Goal: Complete application form: Complete application form

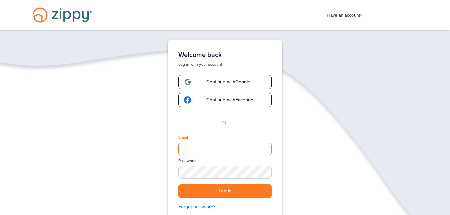
click at [248, 147] on input "Email" at bounding box center [224, 149] width 93 height 13
type input "**********"
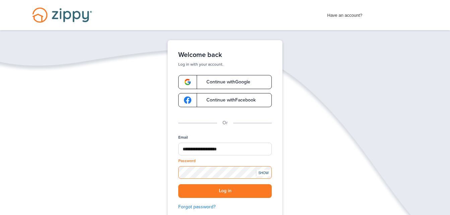
click at [178, 184] on button "Log in" at bounding box center [224, 191] width 93 height 14
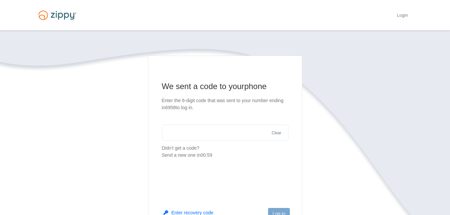
click at [228, 133] on input "text" at bounding box center [225, 133] width 127 height 16
type input "******"
click at [288, 211] on button "Log in" at bounding box center [278, 213] width 21 height 11
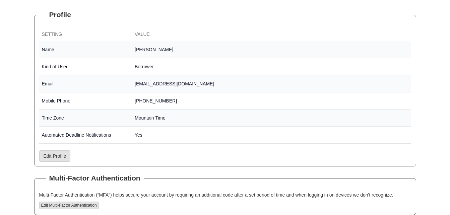
scroll to position [103, 0]
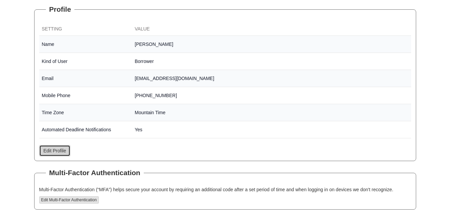
click at [59, 154] on link "Edit Profile" at bounding box center [54, 150] width 31 height 11
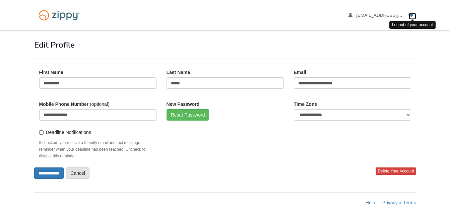
click at [411, 16] on icon "Log out" at bounding box center [411, 15] width 5 height 5
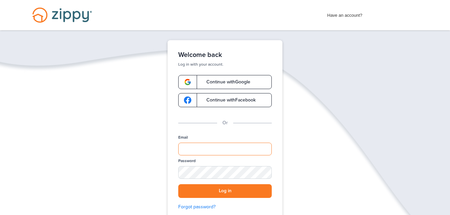
type input "**********"
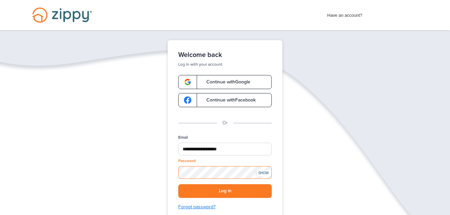
drag, startPoint x: 273, startPoint y: 168, endPoint x: 237, endPoint y: 205, distance: 51.2
click at [237, 205] on div "**********" at bounding box center [224, 133] width 115 height 187
click at [254, 194] on button "Log in" at bounding box center [224, 191] width 93 height 14
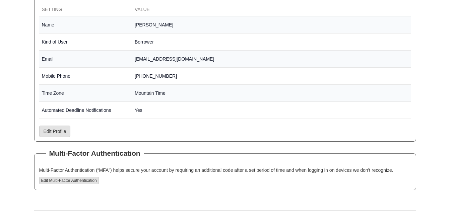
scroll to position [145, 0]
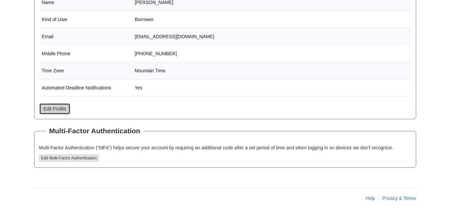
click at [59, 105] on link "Edit Profile" at bounding box center [54, 108] width 31 height 11
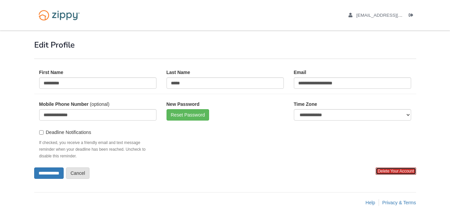
click at [390, 171] on span "Delete Your Account" at bounding box center [395, 170] width 40 height 7
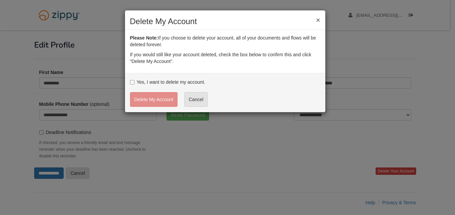
click at [188, 78] on div "Yes, I want to delete my account. Delete My Account Cancel" at bounding box center [225, 92] width 200 height 39
click at [146, 102] on button "Delete My Account" at bounding box center [154, 99] width 48 height 15
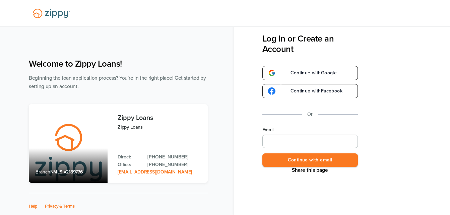
click at [324, 144] on input "Email" at bounding box center [309, 141] width 95 height 13
click at [400, 168] on div "Share this page Log In or Create an Account Continue with Google Continue with …" at bounding box center [342, 107] width 216 height 215
click at [298, 158] on button "Continue with email" at bounding box center [309, 160] width 95 height 14
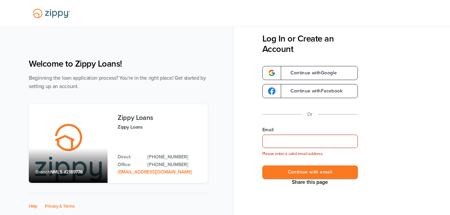
click at [298, 145] on input "Email" at bounding box center [309, 141] width 95 height 13
type input "**********"
click at [312, 173] on button "Continue with email" at bounding box center [309, 172] width 95 height 14
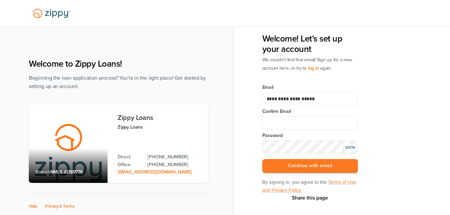
click at [300, 121] on input "Confirm Email" at bounding box center [309, 122] width 95 height 13
type input "**********"
click at [350, 150] on div "SHOW" at bounding box center [349, 148] width 13 height 6
click at [342, 168] on button "Continue with email" at bounding box center [309, 166] width 95 height 14
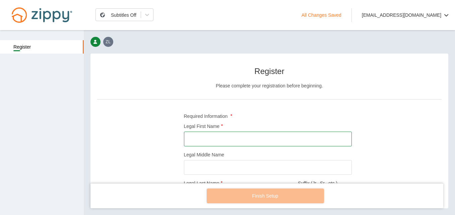
click at [274, 143] on input "Legal First Name" at bounding box center [268, 139] width 168 height 15
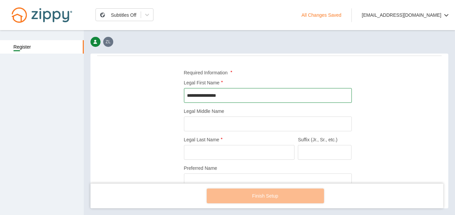
scroll to position [45, 0]
type input "*********"
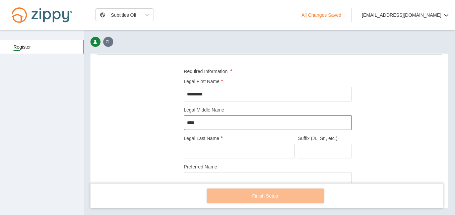
type input "***"
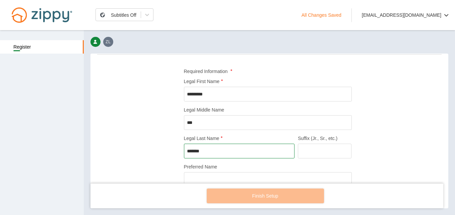
type input "******"
type input "*"
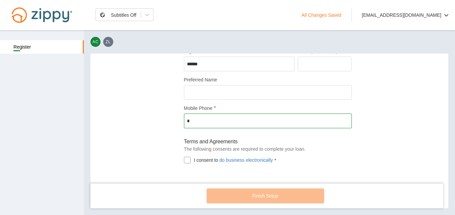
scroll to position [132, 0]
click at [191, 114] on input "*" at bounding box center [268, 121] width 168 height 15
type input "**********"
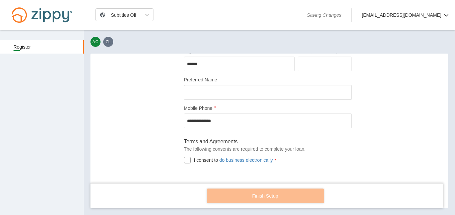
click at [185, 160] on div at bounding box center [187, 160] width 7 height 7
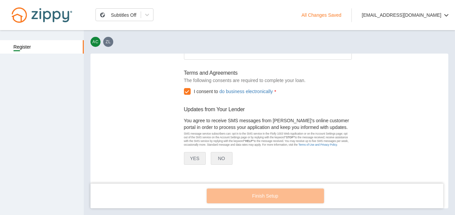
click at [215, 161] on button "NO" at bounding box center [222, 158] width 22 height 13
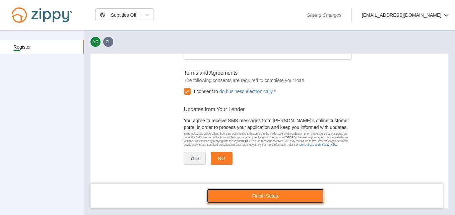
click at [278, 194] on link "Finish Setup" at bounding box center [265, 196] width 117 height 15
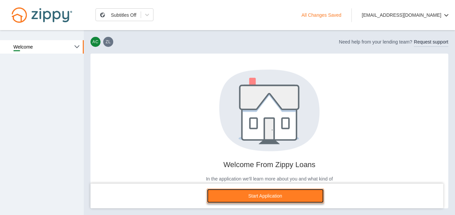
click at [249, 201] on link "Start Application" at bounding box center [265, 196] width 117 height 15
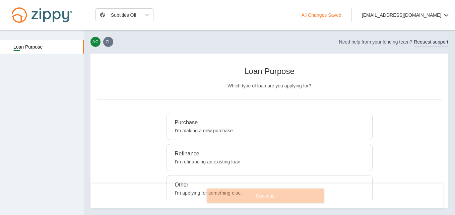
click at [237, 132] on p "I'm making a new purchase." at bounding box center [269, 130] width 189 height 7
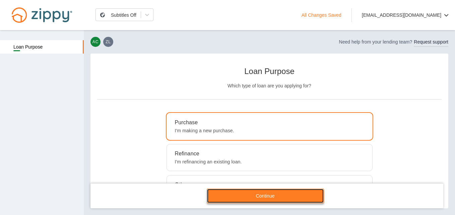
click at [252, 196] on link "Continue" at bounding box center [265, 196] width 117 height 15
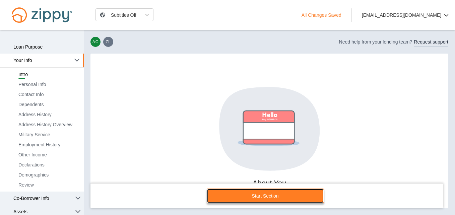
click at [234, 195] on link "Start Section" at bounding box center [265, 196] width 117 height 15
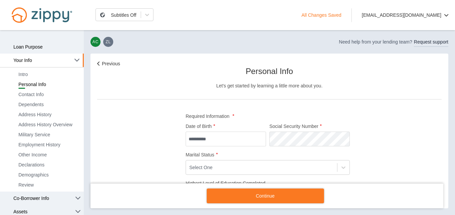
click at [240, 137] on input "Date of Birth" at bounding box center [226, 139] width 80 height 15
type input "**********"
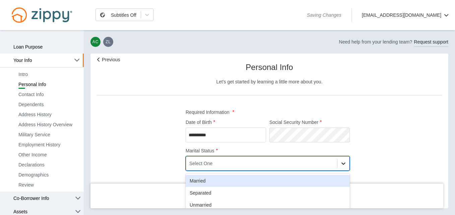
click at [344, 163] on div at bounding box center [343, 163] width 12 height 12
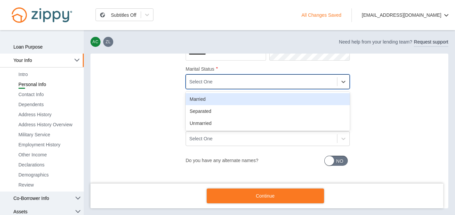
scroll to position [86, 0]
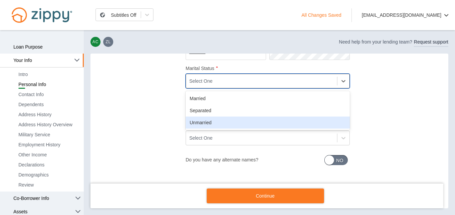
click at [318, 124] on div "Unmarried" at bounding box center [268, 123] width 164 height 12
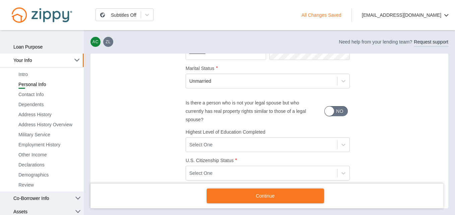
click at [340, 108] on div "No" at bounding box center [339, 111] width 8 height 10
click at [344, 141] on div at bounding box center [343, 145] width 12 height 12
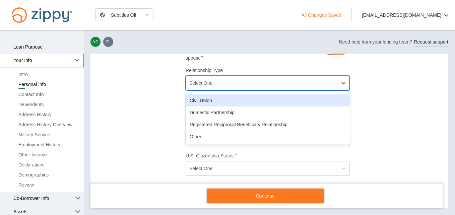
scroll to position [151, 0]
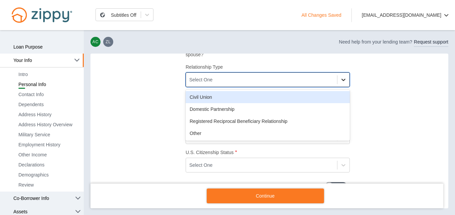
click at [337, 77] on div at bounding box center [343, 80] width 12 height 12
click at [249, 82] on div "Select One" at bounding box center [261, 79] width 151 height 11
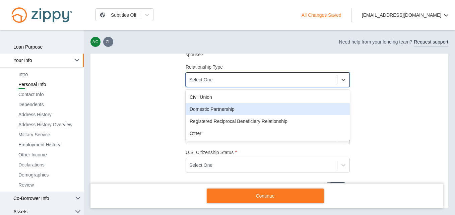
click at [257, 108] on div "Domestic Partnership" at bounding box center [268, 109] width 164 height 12
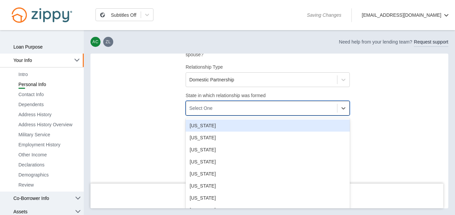
scroll to position [158, 0]
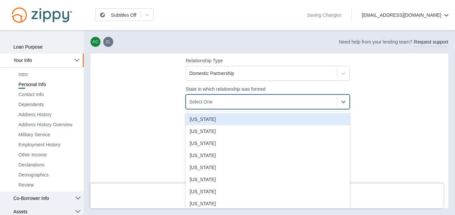
click at [257, 108] on div "Select One" at bounding box center [268, 101] width 164 height 15
type input "**"
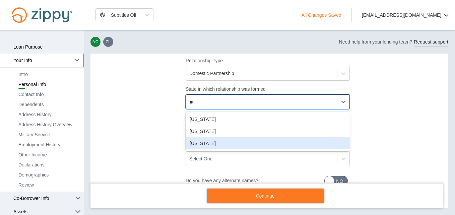
click at [257, 140] on div "Texas" at bounding box center [268, 143] width 164 height 12
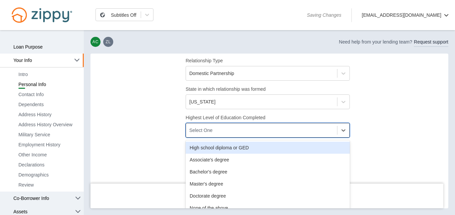
scroll to position [161, 0]
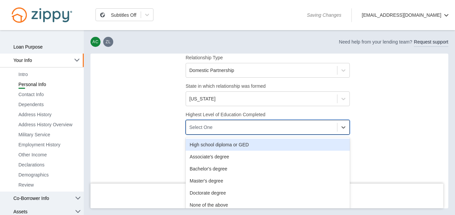
click at [253, 125] on div "Select One" at bounding box center [261, 127] width 151 height 11
click at [259, 149] on div "High school diploma or GED" at bounding box center [268, 145] width 164 height 12
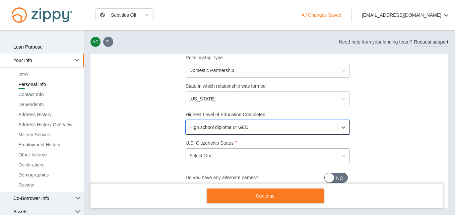
click at [260, 154] on div "Select One" at bounding box center [261, 155] width 151 height 11
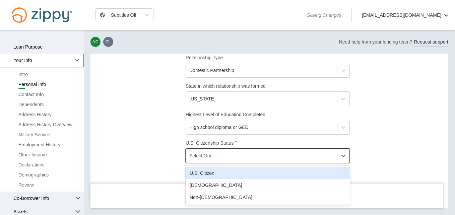
click at [270, 174] on div "U.S. Citizen" at bounding box center [268, 173] width 164 height 12
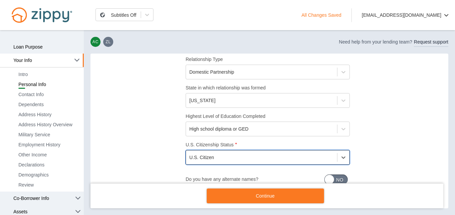
scroll to position [179, 0]
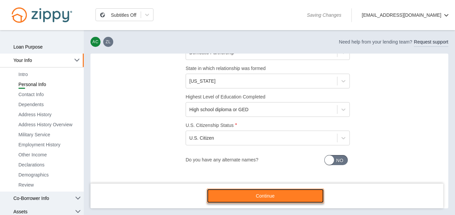
click at [312, 194] on link "Continue" at bounding box center [265, 196] width 117 height 15
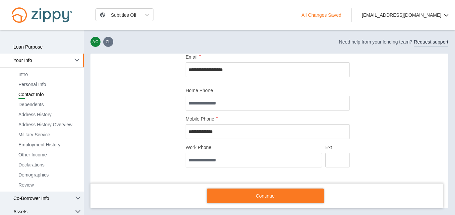
scroll to position [72, 0]
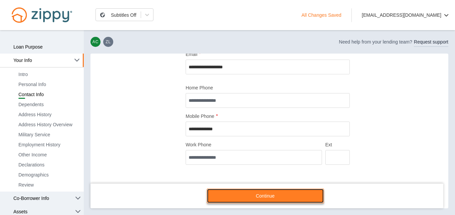
click at [314, 199] on link "Continue" at bounding box center [265, 196] width 117 height 15
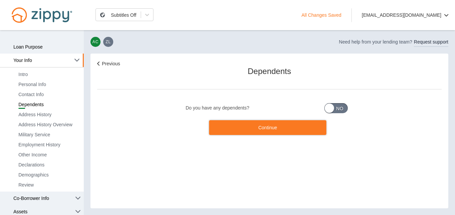
click at [335, 107] on div "Yes" at bounding box center [332, 108] width 10 height 10
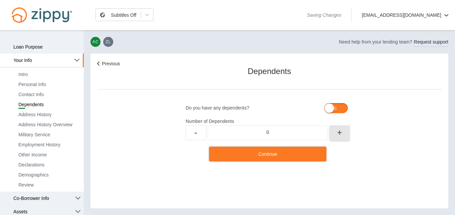
click at [344, 134] on button "+" at bounding box center [339, 132] width 20 height 15
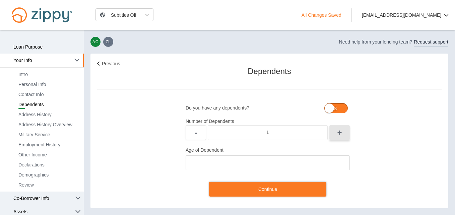
click at [344, 134] on button "+" at bounding box center [339, 132] width 20 height 15
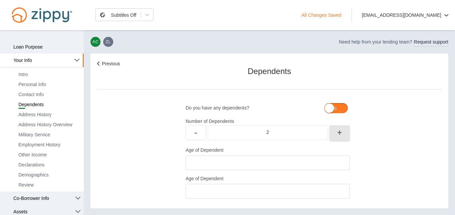
click at [344, 134] on button "+" at bounding box center [339, 132] width 20 height 15
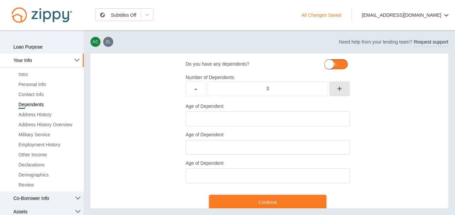
scroll to position [44, 0]
click at [344, 90] on button "+" at bounding box center [339, 89] width 20 height 15
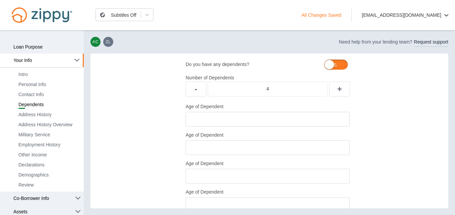
click at [321, 118] on input "Age of Dependent" at bounding box center [268, 119] width 164 height 15
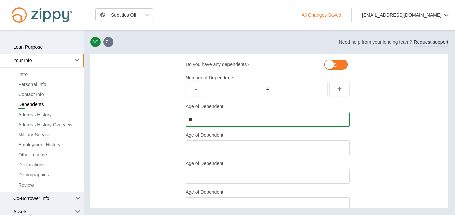
type input "**"
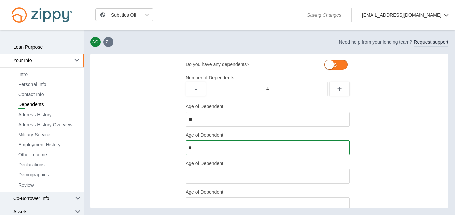
type input "*"
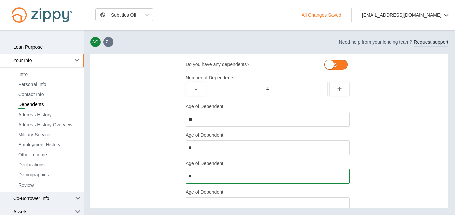
type input "*"
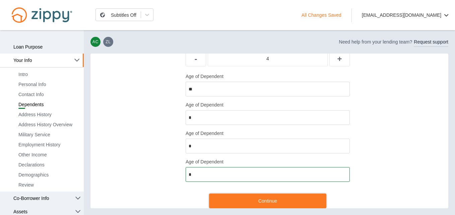
scroll to position [91, 0]
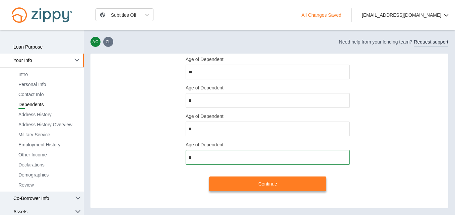
type input "*"
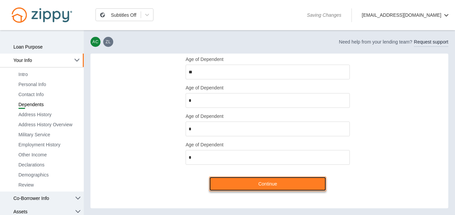
click at [316, 181] on link "Continue" at bounding box center [267, 184] width 117 height 15
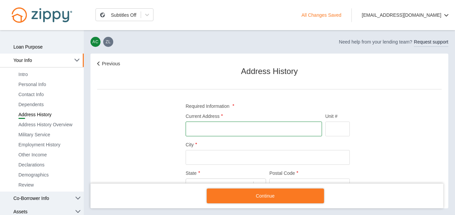
click at [299, 128] on input "Current Address" at bounding box center [254, 129] width 136 height 15
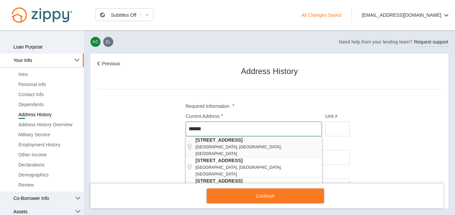
click at [303, 141] on strong "1330 New Harvest Place" at bounding box center [258, 140] width 126 height 7
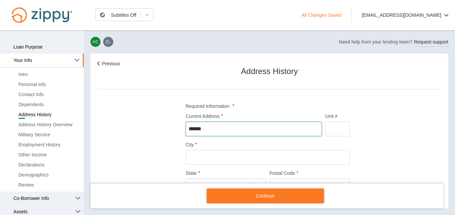
type input "**********"
type input "*******"
type input "*****"
type input "**********"
click at [337, 129] on input "Unit #" at bounding box center [337, 129] width 24 height 15
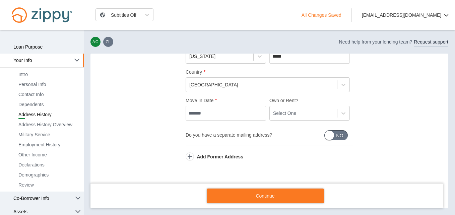
scroll to position [135, 0]
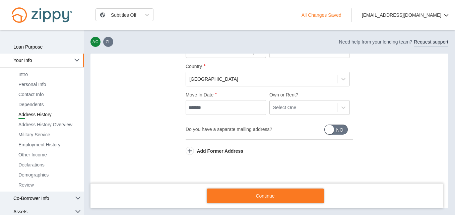
type input "****"
click at [218, 111] on input "Move In Date" at bounding box center [226, 107] width 80 height 15
type input "*******"
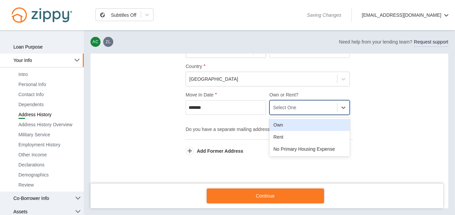
click at [294, 114] on div "Select One" at bounding box center [309, 107] width 80 height 15
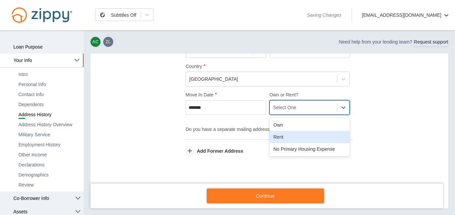
click at [300, 135] on div "Rent" at bounding box center [309, 137] width 80 height 12
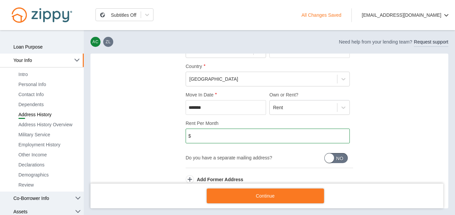
click at [298, 136] on input "Rent Per Month" at bounding box center [268, 136] width 164 height 15
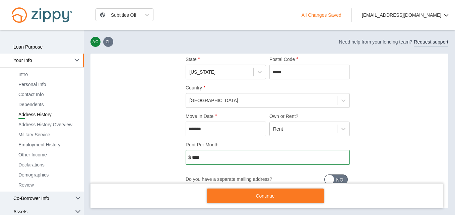
scroll to position [164, 0]
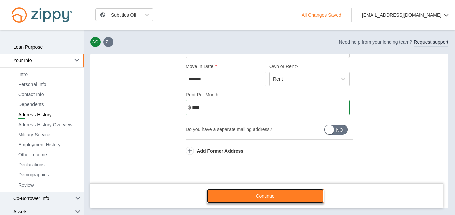
type input "*****"
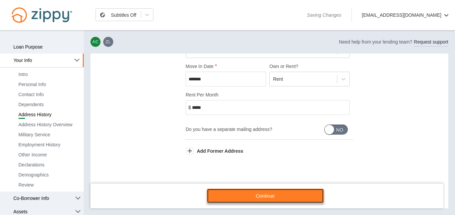
click at [286, 191] on link "Continue" at bounding box center [265, 196] width 117 height 15
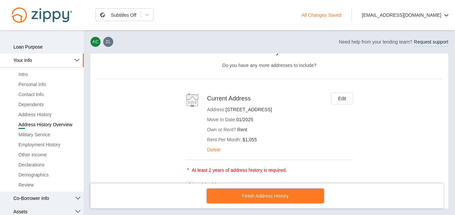
scroll to position [40, 0]
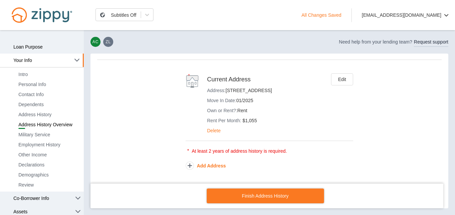
click at [211, 163] on button "Add Address" at bounding box center [206, 165] width 40 height 7
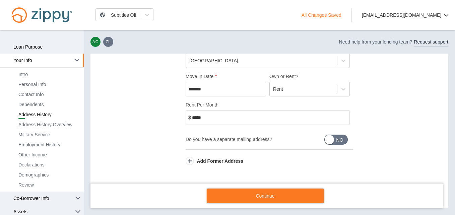
scroll to position [164, 0]
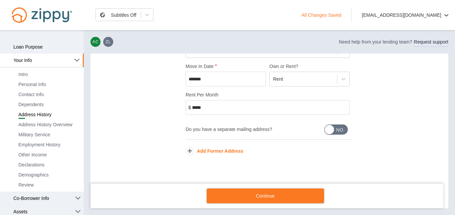
click at [224, 152] on button "Add Former Address" at bounding box center [215, 151] width 58 height 7
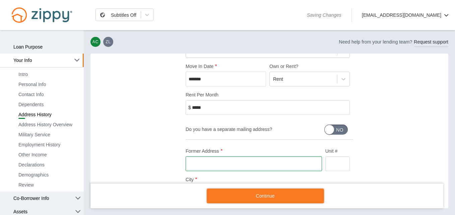
click at [225, 158] on input "Former Address" at bounding box center [254, 163] width 136 height 15
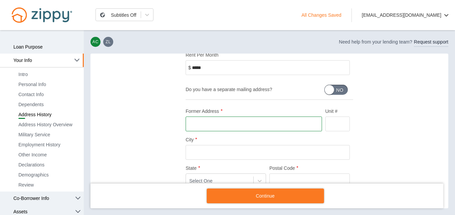
scroll to position [201, 0]
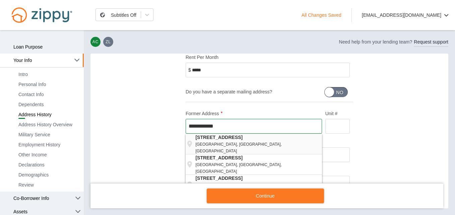
click at [311, 142] on div "6704 Marble Canyon Drive El Paso, TX, USA" at bounding box center [258, 144] width 126 height 20
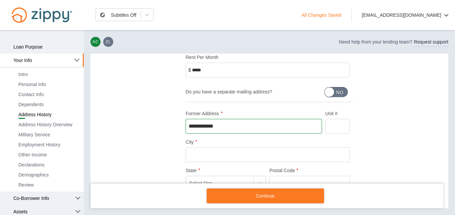
type input "**********"
type input "*******"
type input "*****"
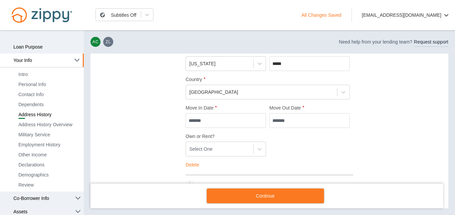
scroll to position [328, 0]
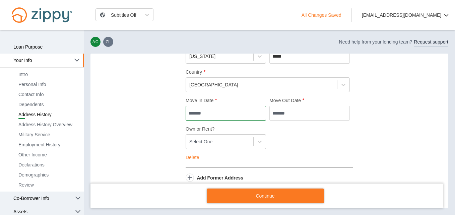
click at [194, 116] on input "Move In Date" at bounding box center [226, 113] width 80 height 15
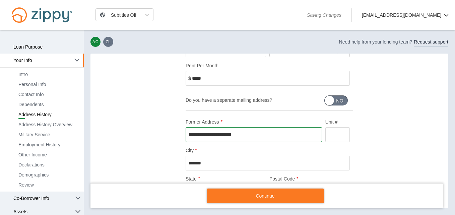
click at [296, 138] on input "**********" at bounding box center [254, 134] width 136 height 15
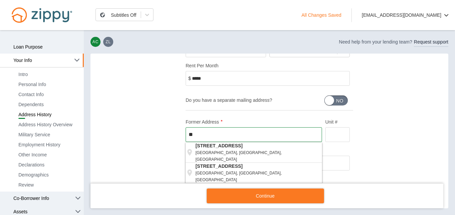
type input "*"
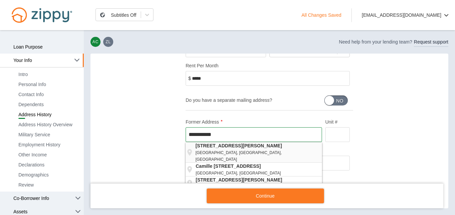
click at [303, 148] on strong "81 Camille Drive" at bounding box center [258, 145] width 126 height 7
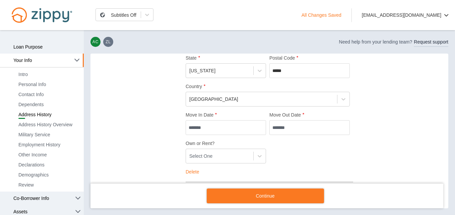
scroll to position [316, 0]
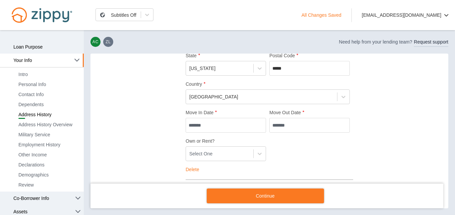
type input "**********"
click at [190, 124] on input "Move In Date" at bounding box center [226, 125] width 80 height 15
type input "*"
type input "*******"
click at [275, 122] on input "Move Out Date" at bounding box center [309, 125] width 80 height 15
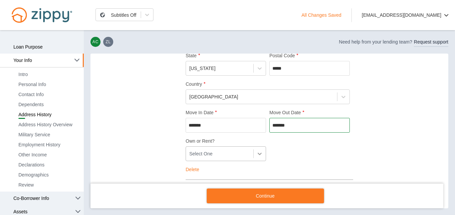
type input "*******"
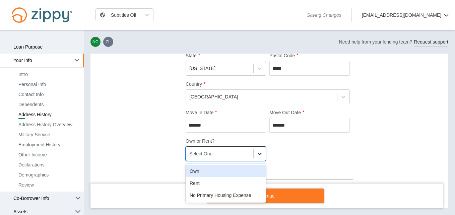
click at [256, 152] on icon at bounding box center [259, 153] width 7 height 7
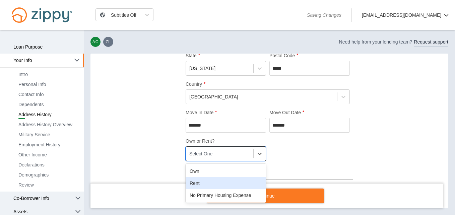
click at [249, 178] on div "Rent" at bounding box center [226, 183] width 80 height 12
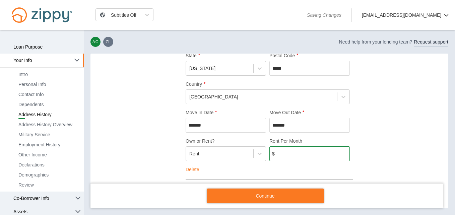
click at [285, 161] on input "Rent Per Month" at bounding box center [309, 153] width 80 height 15
type input "*"
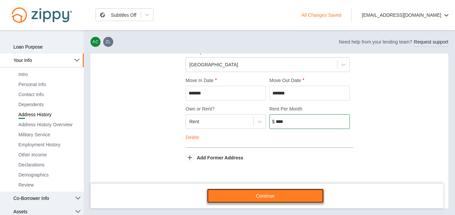
type input "*****"
click at [275, 199] on link "Continue" at bounding box center [265, 196] width 117 height 15
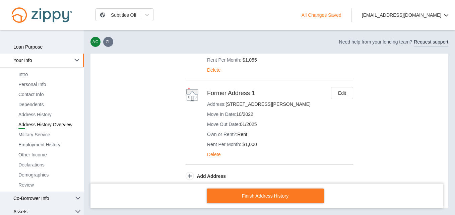
scroll to position [111, 0]
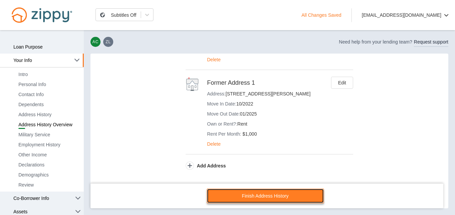
click at [306, 193] on link "Finish Address History" at bounding box center [265, 196] width 117 height 15
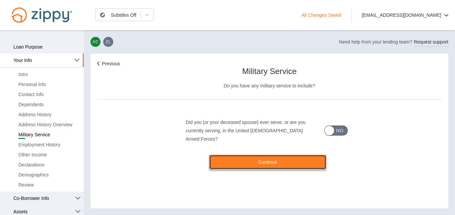
click at [304, 159] on link "Continue" at bounding box center [267, 162] width 117 height 15
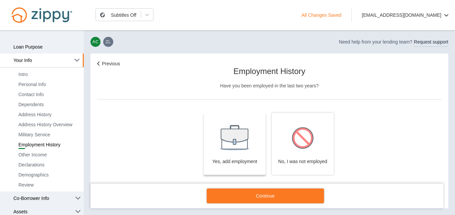
click at [249, 153] on button "Yes, add employment" at bounding box center [235, 144] width 62 height 62
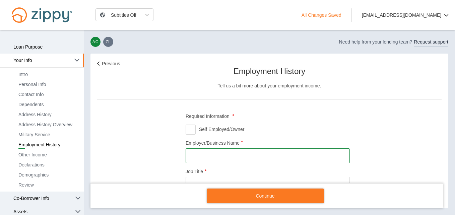
click at [249, 153] on input "Employer/Business Name" at bounding box center [268, 155] width 164 height 15
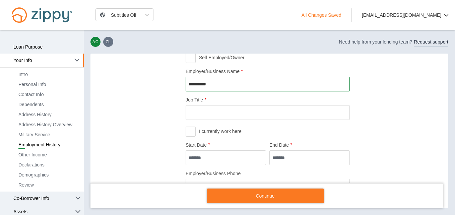
scroll to position [76, 0]
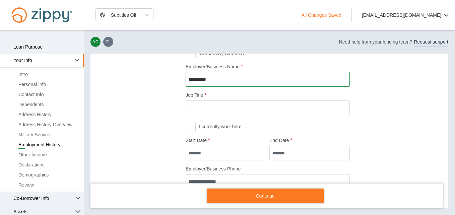
type input "**********"
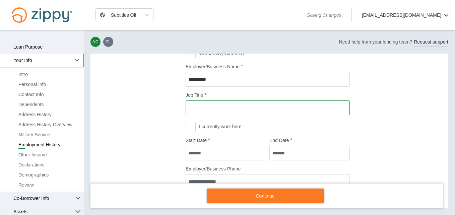
click at [339, 103] on input "Job Title" at bounding box center [268, 107] width 164 height 15
type input "*********"
click at [229, 131] on div "I currently work here" at bounding box center [268, 127] width 164 height 10
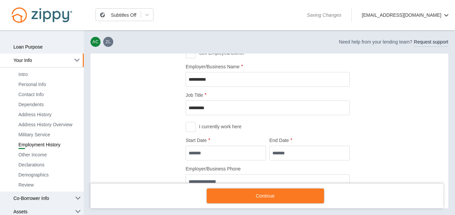
click at [228, 130] on div "I currently work here" at bounding box center [220, 126] width 43 height 7
click at [199, 153] on input "Start Date" at bounding box center [226, 153] width 80 height 15
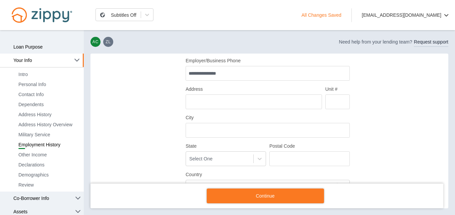
scroll to position [186, 0]
type input "*******"
drag, startPoint x: 449, startPoint y: 131, endPoint x: 449, endPoint y: 138, distance: 7.0
click at [449, 138] on main "**********" at bounding box center [227, 122] width 455 height 185
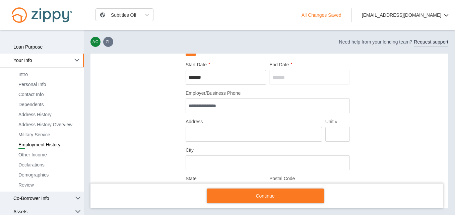
scroll to position [167, 0]
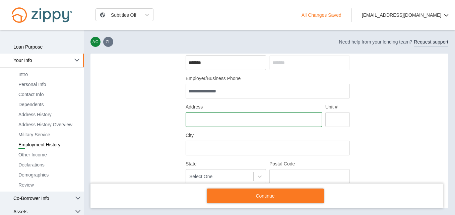
click at [288, 125] on input "Address" at bounding box center [254, 119] width 136 height 15
click at [235, 120] on input "Address" at bounding box center [254, 119] width 136 height 15
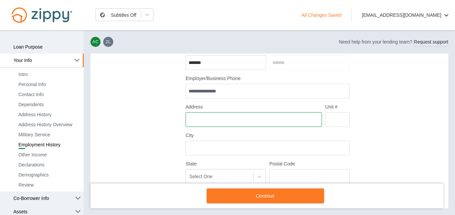
paste input "**********"
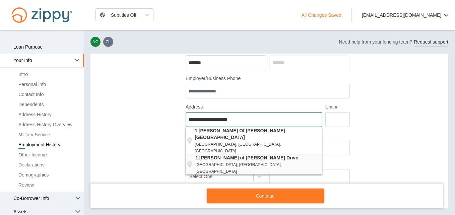
click at [301, 154] on strong "1 Helen of Troy Drive" at bounding box center [258, 157] width 126 height 7
type input "**********"
type input "*******"
type input "*****"
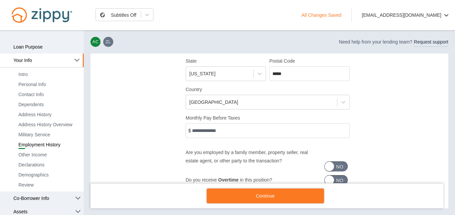
scroll to position [271, 0]
type input "**********"
click at [332, 135] on input "Monthly Pay Before Taxes" at bounding box center [268, 129] width 164 height 15
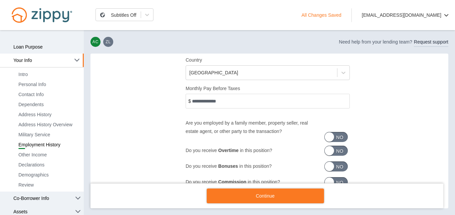
scroll to position [292, 0]
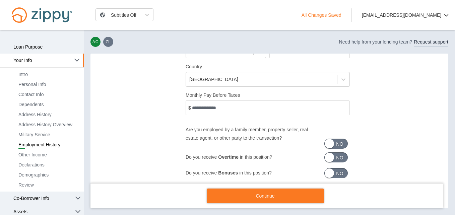
click at [321, 106] on input "Monthly Pay Before Taxes" at bounding box center [268, 107] width 164 height 15
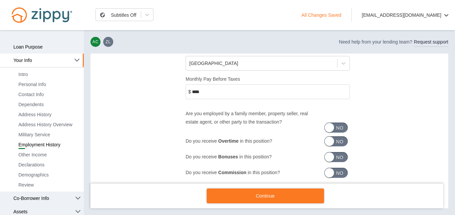
scroll to position [316, 0]
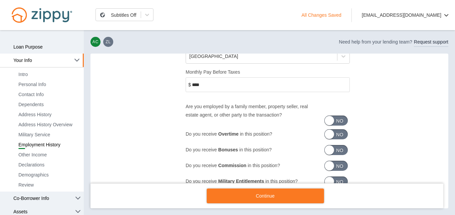
type input "*****"
click at [337, 129] on button "Yes No" at bounding box center [335, 134] width 27 height 11
click at [328, 132] on span "Do you receive Overtime in this position?" at bounding box center [329, 134] width 9 height 9
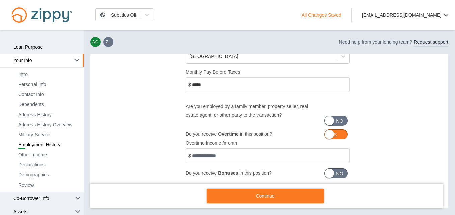
click at [341, 155] on input "Overtime Income /month" at bounding box center [268, 155] width 164 height 15
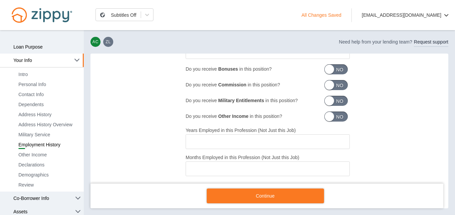
scroll to position [421, 0]
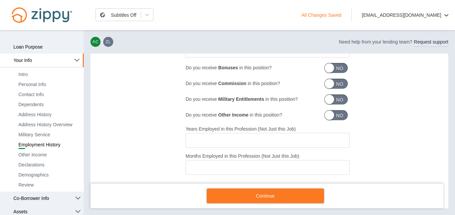
type input "***"
click at [335, 138] on input "Years Employed in this Profession (Not Just this Job)" at bounding box center [268, 140] width 164 height 15
type input "*"
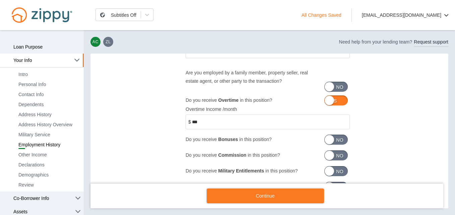
scroll to position [338, 0]
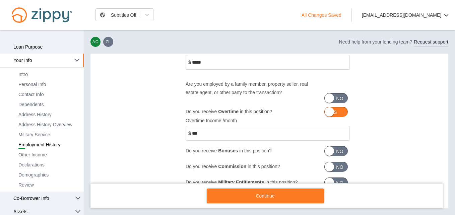
type input "*"
click at [328, 131] on input "***" at bounding box center [268, 133] width 164 height 15
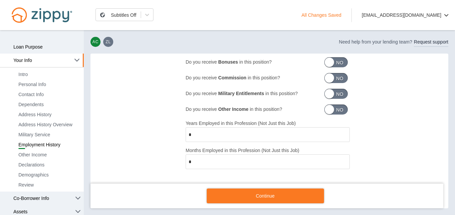
scroll to position [431, 0]
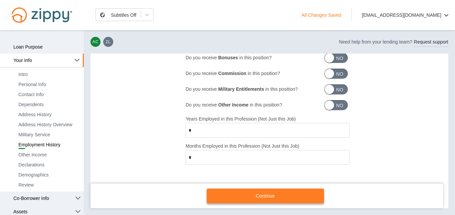
type input "***"
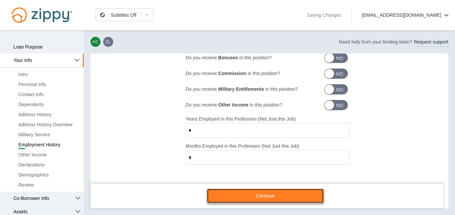
click at [303, 193] on link "Continue" at bounding box center [265, 196] width 117 height 15
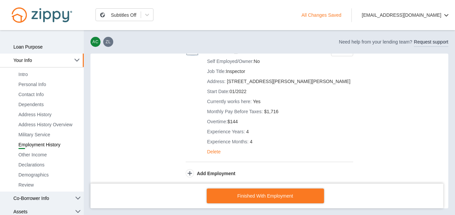
scroll to position [76, 0]
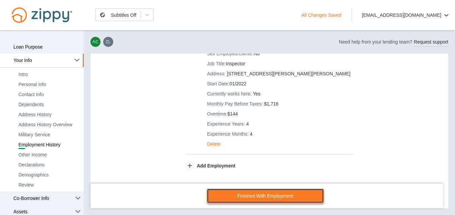
click at [272, 200] on link "Finished With Employment" at bounding box center [265, 196] width 117 height 15
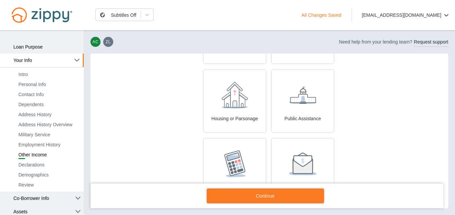
scroll to position [115, 0]
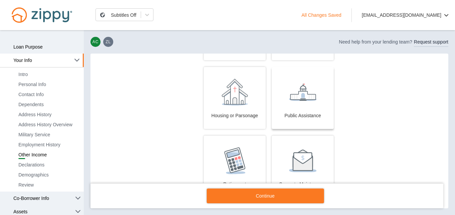
click at [295, 102] on div at bounding box center [302, 92] width 55 height 27
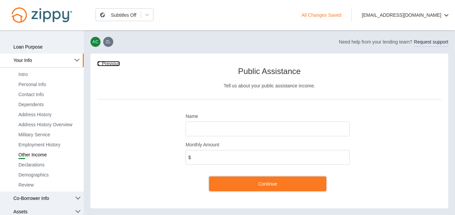
click at [108, 62] on link "Previous" at bounding box center [108, 63] width 23 height 5
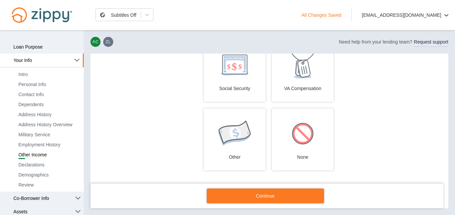
scroll to position [286, 0]
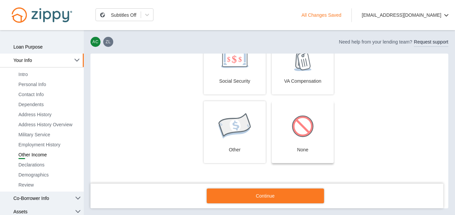
click at [301, 145] on div "None" at bounding box center [302, 149] width 55 height 13
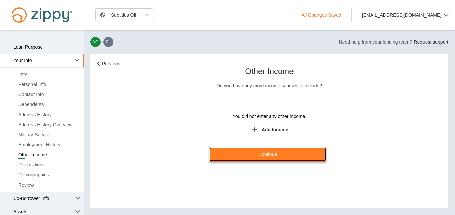
click at [302, 153] on link "Continue" at bounding box center [267, 154] width 117 height 15
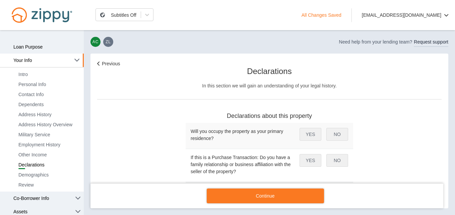
click at [316, 138] on button "YES" at bounding box center [310, 134] width 22 height 13
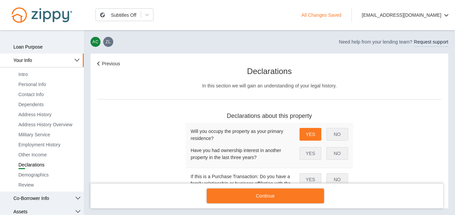
click at [336, 152] on button "NO" at bounding box center [337, 153] width 22 height 13
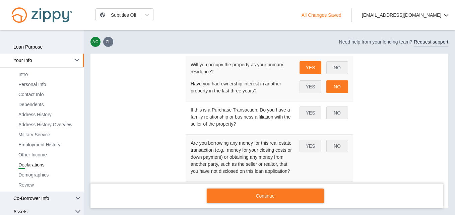
scroll to position [59, 0]
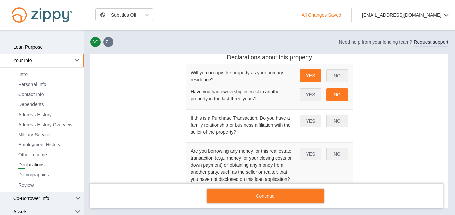
click at [342, 115] on button "NO" at bounding box center [337, 121] width 22 height 13
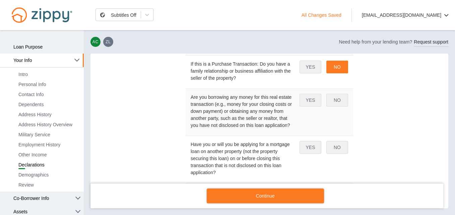
scroll to position [116, 0]
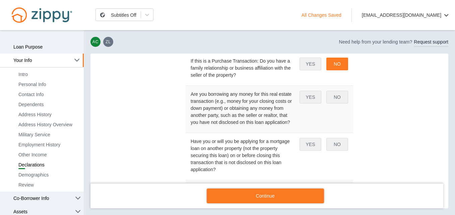
click at [340, 95] on button "NO" at bounding box center [337, 97] width 22 height 13
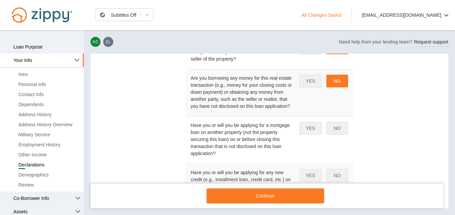
scroll to position [136, 0]
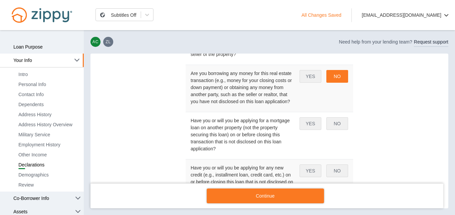
drag, startPoint x: 328, startPoint y: 123, endPoint x: 456, endPoint y: 123, distance: 128.3
click at [449, 123] on html "Subtitles Off lamasl1005@gmail.com Profile Logout All Changes Saved Subtitles O…" at bounding box center [227, 107] width 455 height 215
click at [339, 123] on button "NO" at bounding box center [337, 123] width 22 height 13
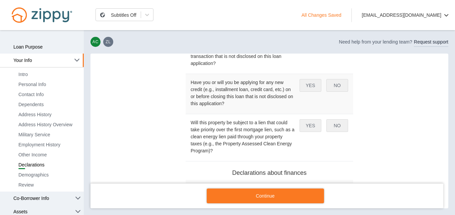
scroll to position [223, 0]
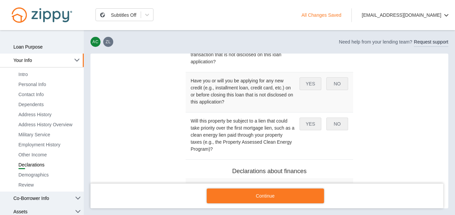
click at [342, 81] on button "NO" at bounding box center [337, 83] width 22 height 13
click at [339, 121] on button "NO" at bounding box center [337, 124] width 22 height 13
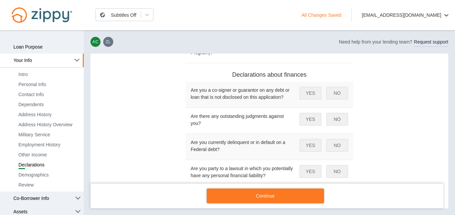
scroll to position [323, 0]
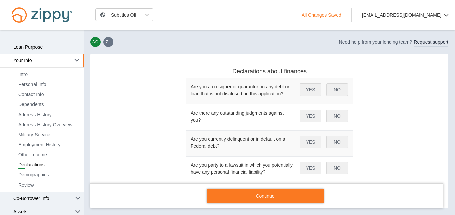
click at [340, 90] on button "NO" at bounding box center [337, 89] width 22 height 13
click at [335, 113] on button "NO" at bounding box center [337, 116] width 22 height 13
click at [334, 139] on button "NO" at bounding box center [337, 142] width 22 height 13
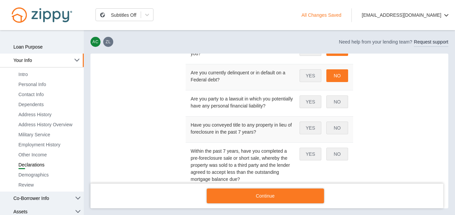
scroll to position [395, 0]
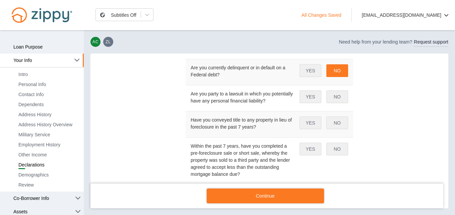
click at [340, 100] on button "NO" at bounding box center [337, 96] width 22 height 13
click at [334, 120] on button "NO" at bounding box center [337, 123] width 22 height 13
click at [343, 150] on button "NO" at bounding box center [337, 149] width 22 height 13
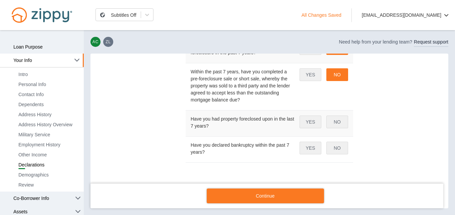
scroll to position [472, 0]
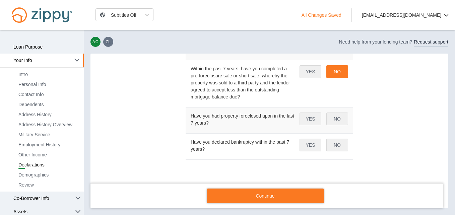
click at [338, 123] on button "NO" at bounding box center [337, 119] width 22 height 13
drag, startPoint x: 337, startPoint y: 145, endPoint x: 422, endPoint y: 180, distance: 91.3
click at [342, 143] on button "NO" at bounding box center [337, 145] width 22 height 13
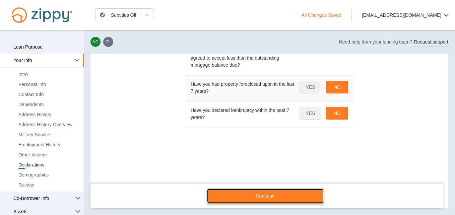
click at [255, 196] on link "Continue" at bounding box center [265, 196] width 117 height 15
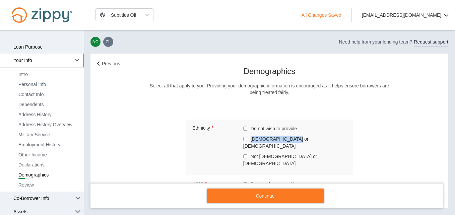
drag, startPoint x: 245, startPoint y: 138, endPoint x: 367, endPoint y: 143, distance: 122.7
click at [367, 143] on div "Previous Demographics Select all that apply to you. Providing your demographic …" at bounding box center [269, 197] width 344 height 275
click at [275, 139] on label "Hispanic or Latino" at bounding box center [290, 142] width 94 height 15
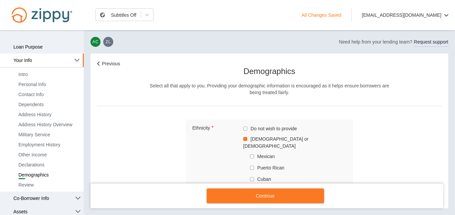
click at [267, 152] on label "Mexican" at bounding box center [294, 156] width 88 height 8
click at [443, 108] on div "Previous Demographics Select all that apply to you. Providing your demographic …" at bounding box center [269, 131] width 358 height 155
drag, startPoint x: 443, startPoint y: 108, endPoint x: 448, endPoint y: 121, distance: 14.6
click at [448, 121] on div "Previous Demographics Select all that apply to you. Providing your demographic …" at bounding box center [269, 131] width 358 height 155
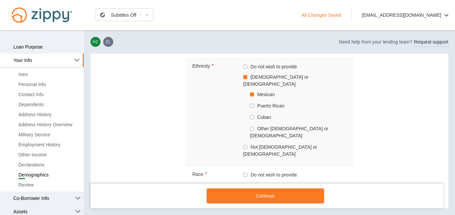
scroll to position [57, 0]
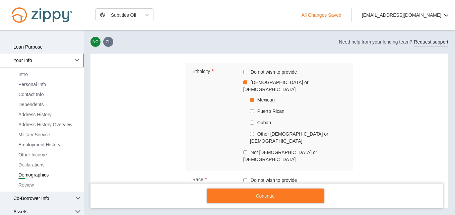
click at [250, 96] on label "Mexican" at bounding box center [294, 100] width 88 height 8
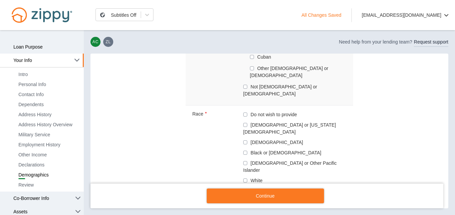
scroll to position [124, 0]
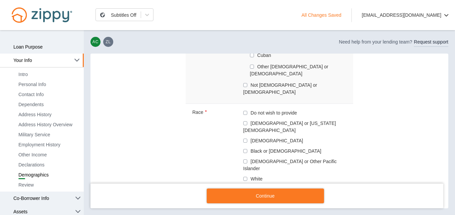
click at [254, 175] on label "White" at bounding box center [290, 179] width 94 height 8
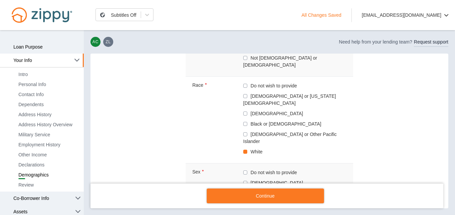
click at [252, 189] on label "Male" at bounding box center [290, 193] width 94 height 8
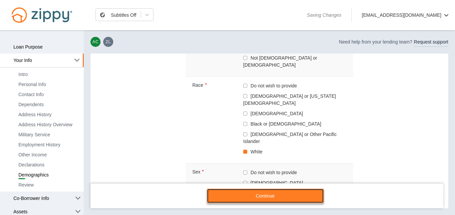
click at [266, 194] on link "Continue" at bounding box center [265, 196] width 117 height 15
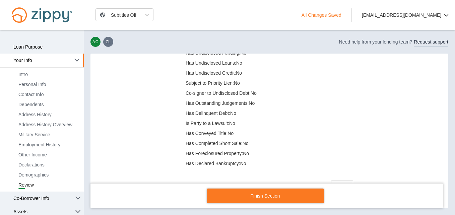
scroll to position [687, 0]
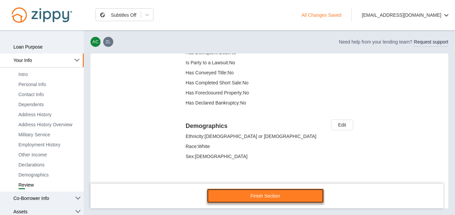
click at [314, 197] on link "Finish Section" at bounding box center [265, 196] width 117 height 15
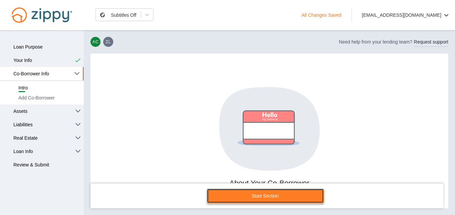
click at [288, 195] on link "Start Section" at bounding box center [265, 196] width 117 height 15
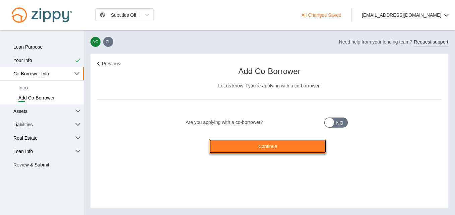
click at [302, 148] on link "Continue" at bounding box center [267, 146] width 117 height 15
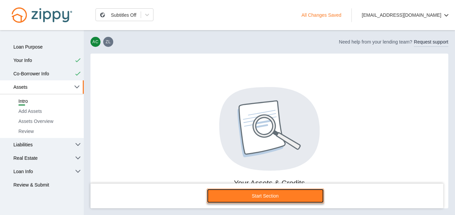
click at [273, 197] on link "Start Section" at bounding box center [265, 196] width 117 height 15
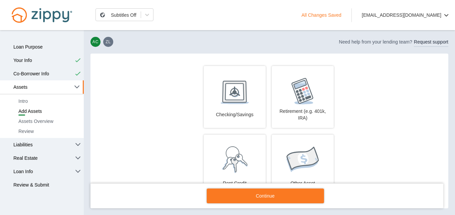
scroll to position [54, 0]
click at [239, 104] on button "Checking/Savings" at bounding box center [235, 96] width 62 height 62
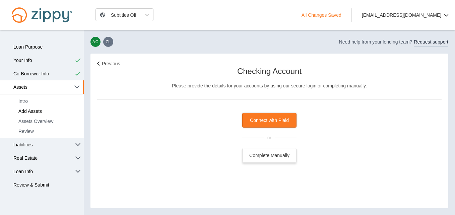
click at [285, 155] on div "Complete Manually" at bounding box center [269, 155] width 54 height 15
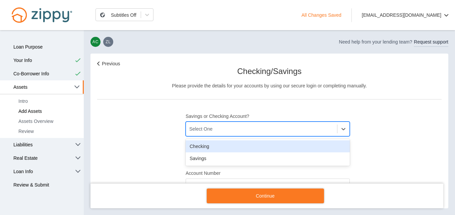
click at [296, 128] on div "Select One" at bounding box center [261, 129] width 151 height 11
click at [295, 146] on div "Checking" at bounding box center [268, 146] width 164 height 12
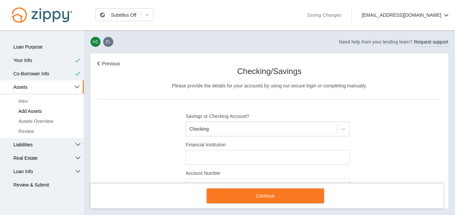
drag, startPoint x: 295, startPoint y: 146, endPoint x: 296, endPoint y: 161, distance: 15.8
click at [296, 161] on div "Financial Institution" at bounding box center [268, 152] width 164 height 23
click at [296, 161] on input "Financial Institution" at bounding box center [268, 157] width 164 height 15
click at [109, 64] on link "Previous" at bounding box center [108, 63] width 23 height 5
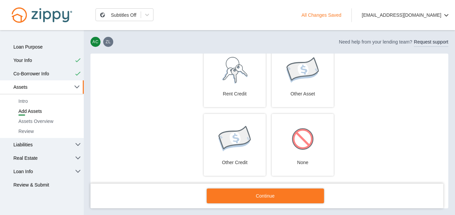
scroll to position [156, 0]
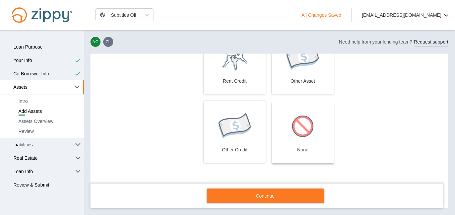
click at [320, 134] on div at bounding box center [302, 126] width 55 height 27
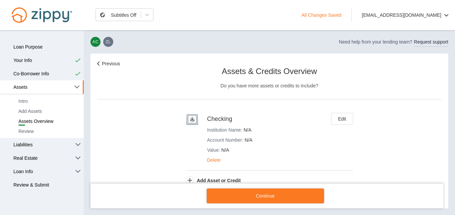
scroll to position [15, 0]
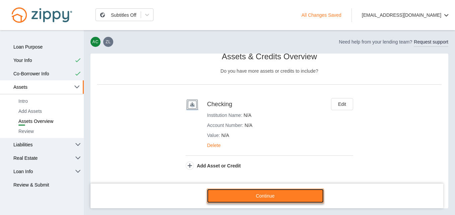
click at [306, 198] on link "Continue" at bounding box center [265, 196] width 117 height 15
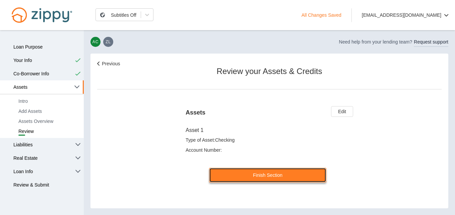
click at [289, 175] on link "Finish Section" at bounding box center [267, 175] width 117 height 15
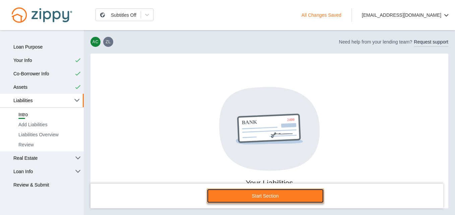
click at [294, 198] on link "Start Section" at bounding box center [265, 196] width 117 height 15
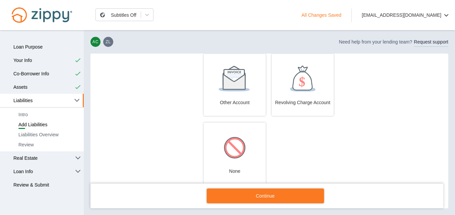
scroll to position [213, 0]
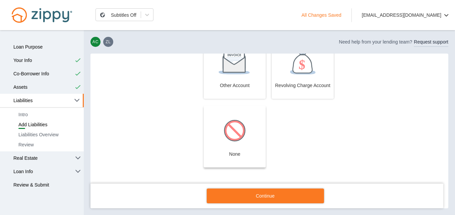
click at [240, 152] on p "None" at bounding box center [234, 154] width 55 height 7
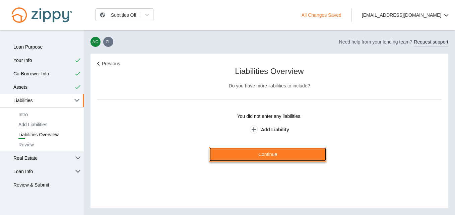
click at [300, 152] on link "Continue" at bounding box center [267, 154] width 117 height 15
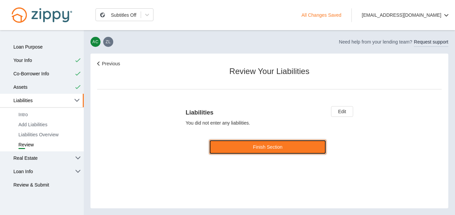
click at [300, 152] on link "Finish Section" at bounding box center [267, 147] width 117 height 15
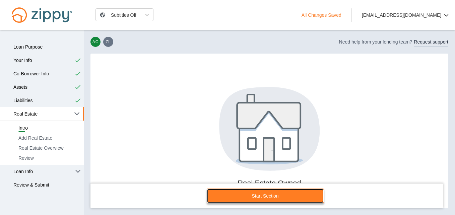
click at [289, 194] on link "Start Section" at bounding box center [265, 196] width 117 height 15
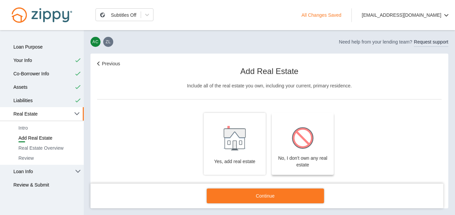
click at [297, 143] on img at bounding box center [302, 138] width 27 height 27
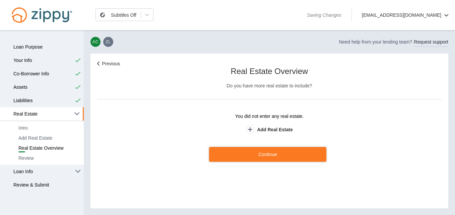
click at [296, 146] on div "Previous Real Estate Overview Do you have more real estate to include? You did …" at bounding box center [269, 131] width 358 height 155
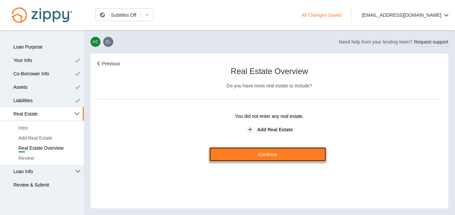
click at [297, 147] on link "Continue" at bounding box center [267, 154] width 117 height 15
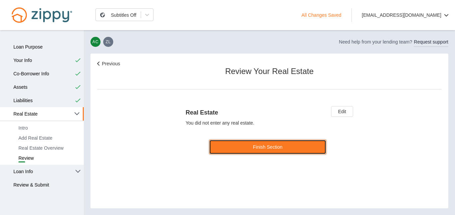
click at [297, 147] on link "Finish Section" at bounding box center [267, 147] width 117 height 15
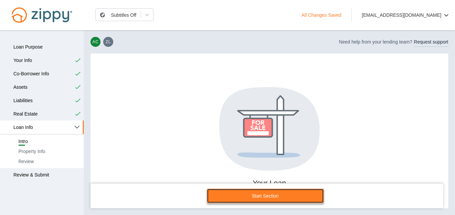
click at [283, 199] on link "Start Section" at bounding box center [265, 196] width 117 height 15
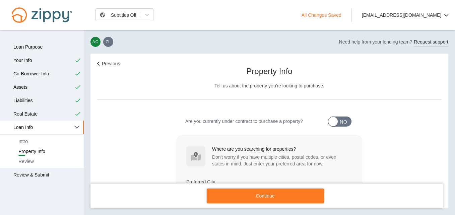
click at [340, 123] on div "No" at bounding box center [343, 122] width 8 height 10
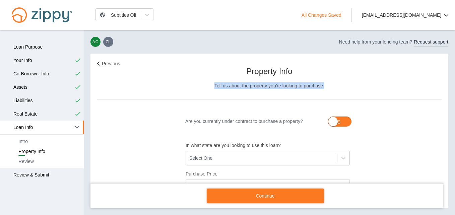
drag, startPoint x: 443, startPoint y: 76, endPoint x: 449, endPoint y: 87, distance: 12.9
click at [449, 87] on main "Subtitles Off Loan Purpose Your Info Intro Personal Info Contact Info Dependent…" at bounding box center [227, 122] width 455 height 185
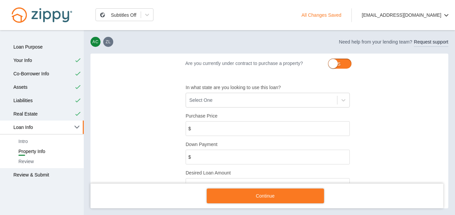
scroll to position [61, 0]
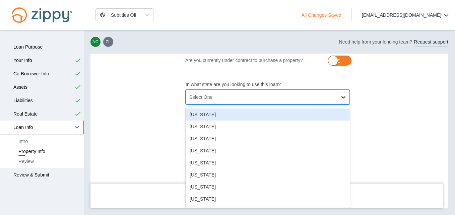
click at [346, 93] on div at bounding box center [343, 97] width 12 height 12
type input "**"
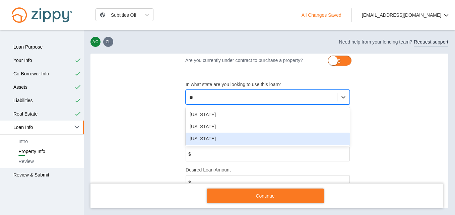
click at [330, 139] on div "Texas" at bounding box center [268, 139] width 164 height 12
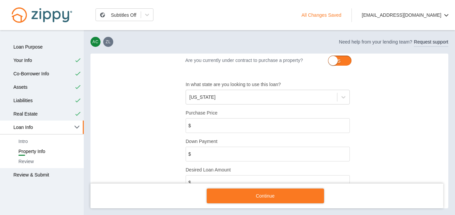
click at [322, 125] on input "Purchase Price" at bounding box center [268, 125] width 164 height 15
type input "******"
click at [326, 153] on input "Down Payment" at bounding box center [268, 154] width 164 height 15
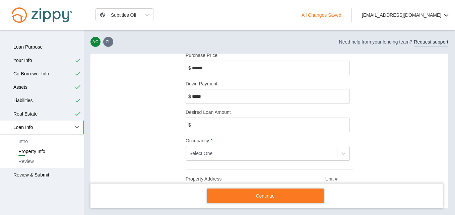
scroll to position [123, 0]
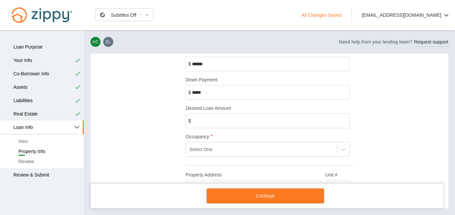
type input "******"
click at [338, 122] on input "******" at bounding box center [268, 121] width 164 height 15
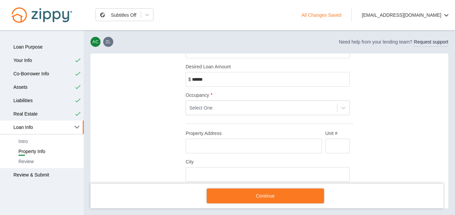
scroll to position [169, 0]
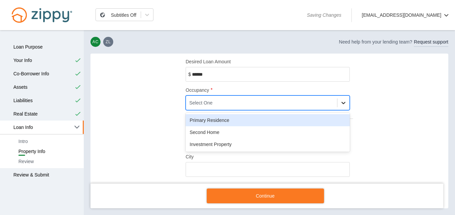
click at [340, 105] on icon at bounding box center [343, 102] width 7 height 7
click at [343, 118] on div "Primary Residence" at bounding box center [268, 120] width 164 height 12
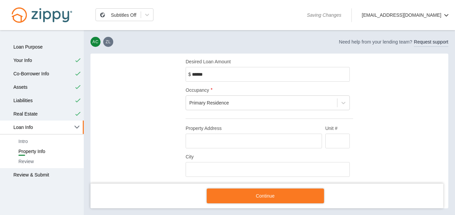
click at [269, 145] on input "Property Address" at bounding box center [254, 141] width 136 height 15
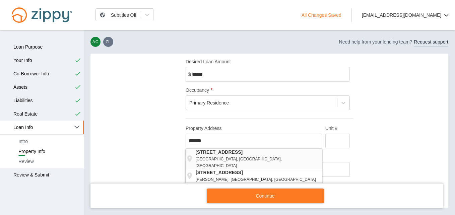
click at [270, 154] on strong "500 Talbot Avenue" at bounding box center [258, 152] width 126 height 7
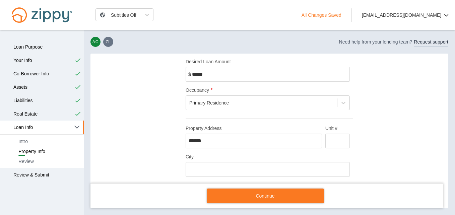
type input "**********"
type input "*********"
type input "*****"
type input "**********"
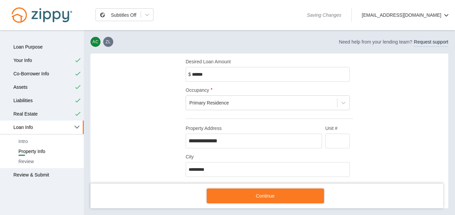
click at [337, 145] on input "Unit #" at bounding box center [337, 141] width 24 height 15
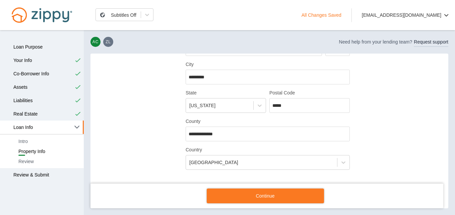
scroll to position [267, 0]
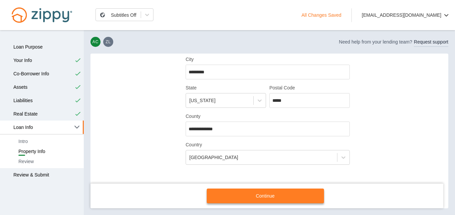
type input "****"
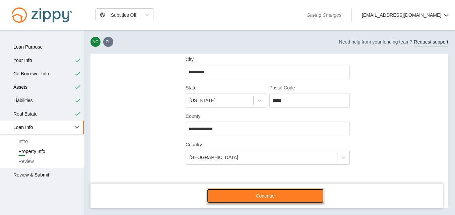
click at [279, 190] on link "Continue" at bounding box center [265, 196] width 117 height 15
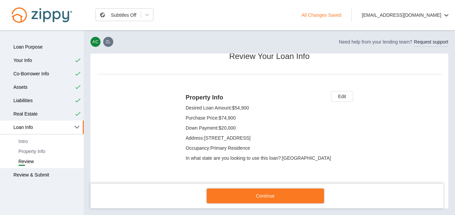
scroll to position [17, 0]
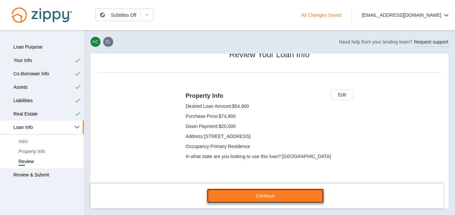
click at [239, 194] on link "Continue" at bounding box center [265, 196] width 117 height 15
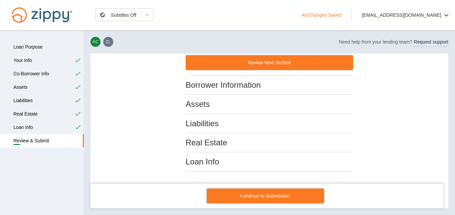
scroll to position [119, 0]
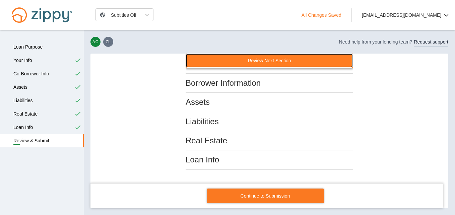
click at [311, 57] on button "Review Next Section" at bounding box center [269, 60] width 167 height 15
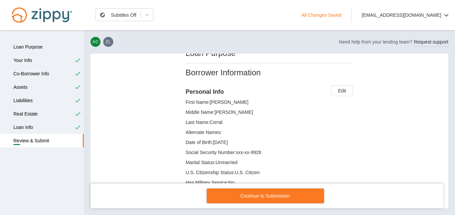
scroll to position [78, 0]
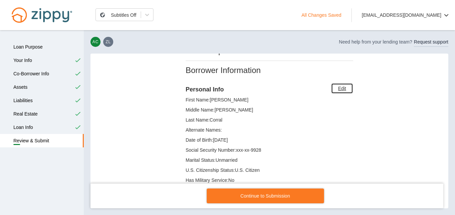
click at [345, 87] on link "Edit" at bounding box center [342, 88] width 22 height 11
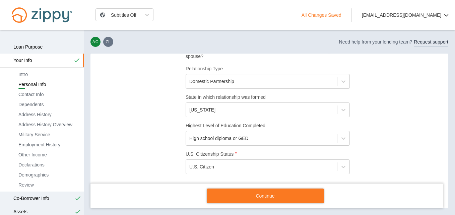
scroll to position [179, 0]
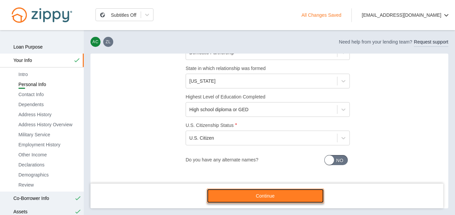
click at [295, 191] on link "Continue" at bounding box center [265, 196] width 117 height 15
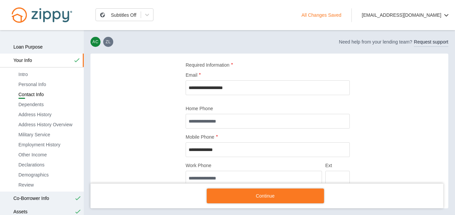
scroll to position [72, 0]
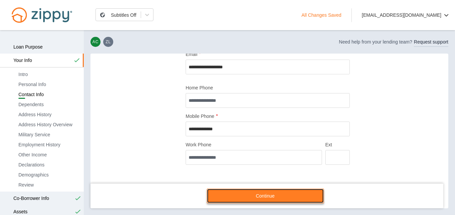
click at [275, 200] on link "Continue" at bounding box center [265, 196] width 117 height 15
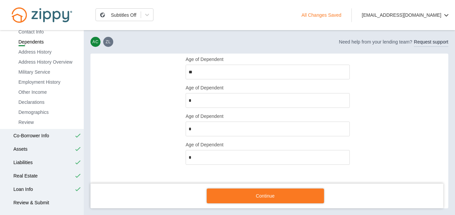
scroll to position [67, 0]
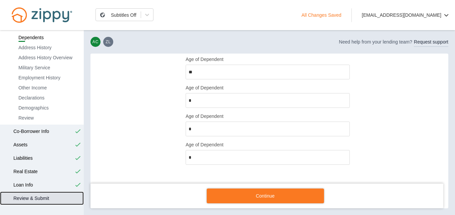
click at [40, 200] on link "Review & Submit" at bounding box center [42, 198] width 84 height 13
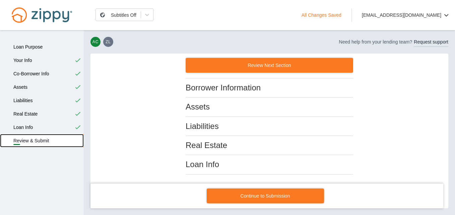
scroll to position [119, 0]
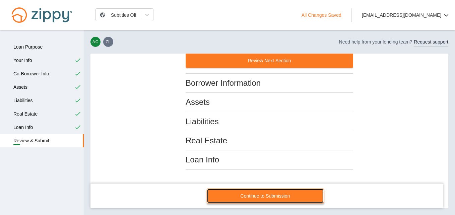
click at [280, 192] on link "Continue to Submission" at bounding box center [265, 196] width 117 height 15
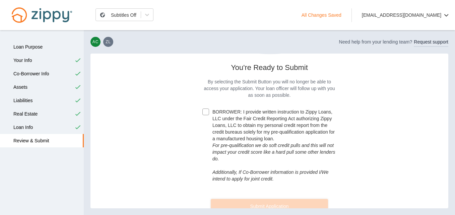
scroll to position [123, 0]
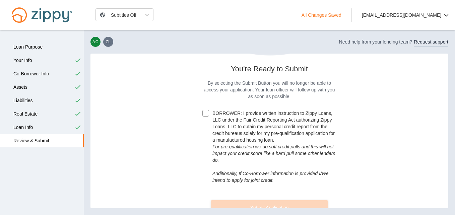
click at [202, 110] on div at bounding box center [205, 113] width 7 height 7
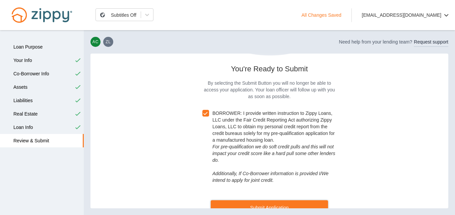
scroll to position [143, 0]
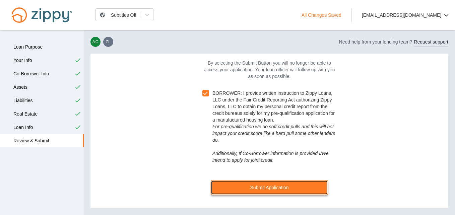
click at [297, 187] on button "Submit Application" at bounding box center [269, 187] width 117 height 15
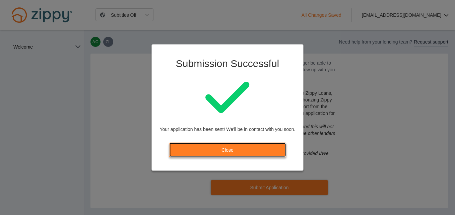
click at [263, 147] on link "Close" at bounding box center [227, 150] width 117 height 15
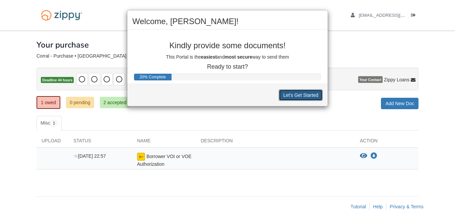
click at [302, 90] on button "Let's Get Started" at bounding box center [301, 94] width 44 height 11
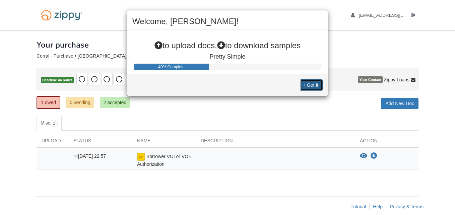
click at [306, 86] on button "I Get It" at bounding box center [311, 84] width 23 height 11
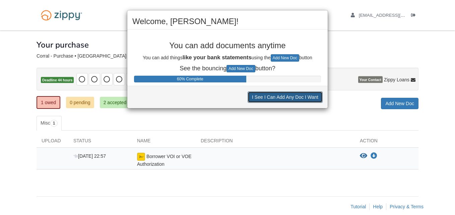
click at [300, 96] on button "I See I Can Add Any Doc I Want" at bounding box center [285, 96] width 75 height 11
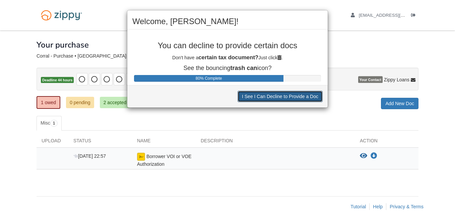
click at [300, 96] on button "I See I Can Decline to Provide a Doc" at bounding box center [279, 96] width 85 height 11
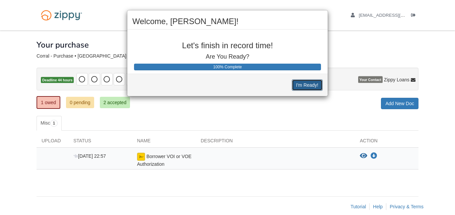
click at [305, 86] on button "I'm Ready!" at bounding box center [307, 84] width 31 height 11
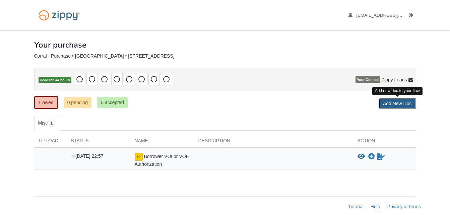
click at [383, 103] on link "Add New Doc" at bounding box center [397, 103] width 38 height 11
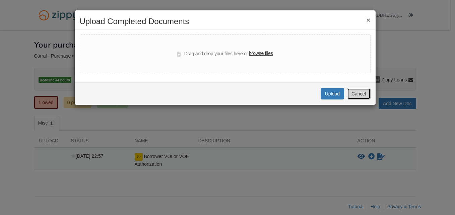
click at [362, 95] on button "Cancel" at bounding box center [358, 93] width 23 height 11
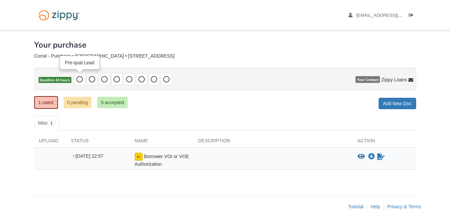
click at [81, 77] on icon at bounding box center [79, 79] width 7 height 7
click at [138, 158] on img at bounding box center [139, 157] width 8 height 8
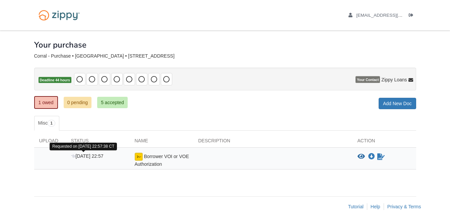
click at [72, 156] on icon at bounding box center [73, 156] width 5 height 5
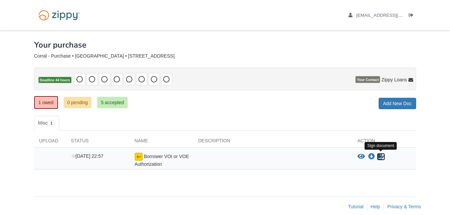
click at [379, 158] on icon "Sign Form" at bounding box center [380, 156] width 7 height 7
click at [108, 103] on link "5 accepted" at bounding box center [112, 102] width 30 height 11
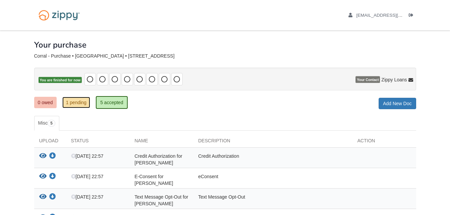
click at [79, 103] on link "1 pending" at bounding box center [76, 102] width 28 height 11
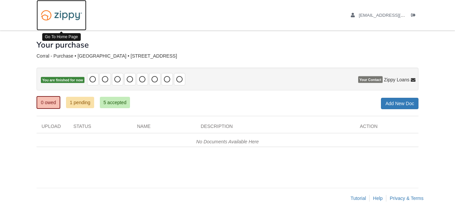
click at [64, 15] on img at bounding box center [62, 15] width 50 height 17
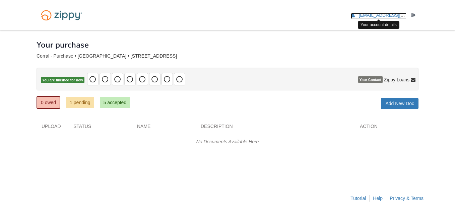
click at [388, 14] on span "[EMAIL_ADDRESS][DOMAIN_NAME]" at bounding box center [397, 15] width 77 height 5
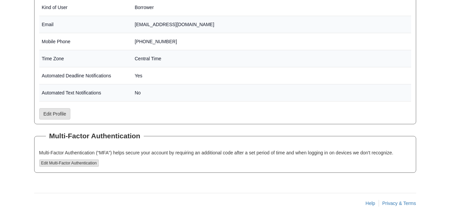
scroll to position [162, 0]
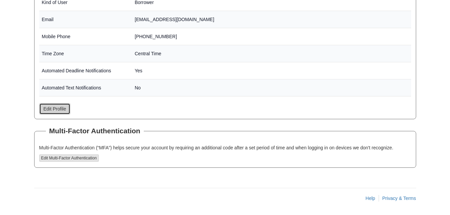
click at [65, 110] on link "Edit Profile" at bounding box center [54, 108] width 31 height 11
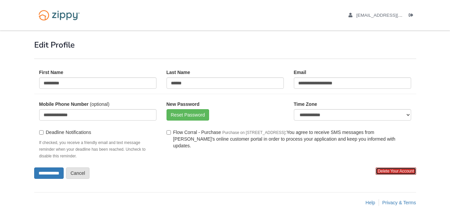
click at [379, 171] on span "Delete Your Account" at bounding box center [395, 170] width 40 height 7
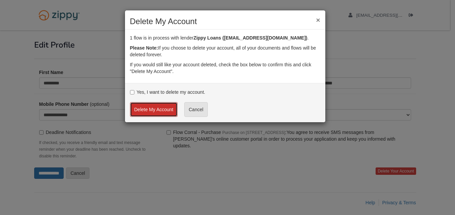
click at [152, 113] on button "Delete My Account" at bounding box center [154, 109] width 48 height 15
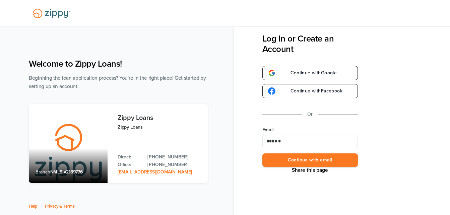
type input "**********"
click at [301, 160] on button "Continue with email" at bounding box center [309, 160] width 95 height 14
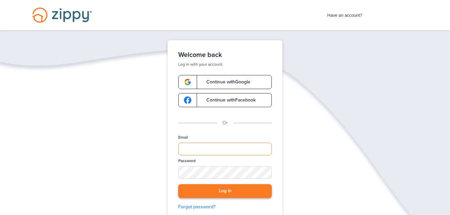
type input "**********"
click at [216, 196] on button "Log in" at bounding box center [224, 191] width 93 height 14
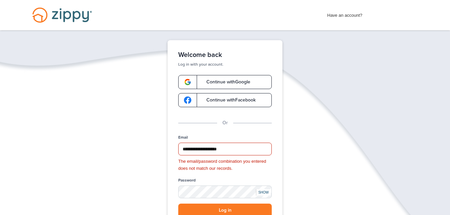
click at [331, 15] on span "Have an account?" at bounding box center [344, 13] width 35 height 11
click at [347, 16] on span "Have an account?" at bounding box center [344, 13] width 35 height 11
